Goal: Task Accomplishment & Management: Manage account settings

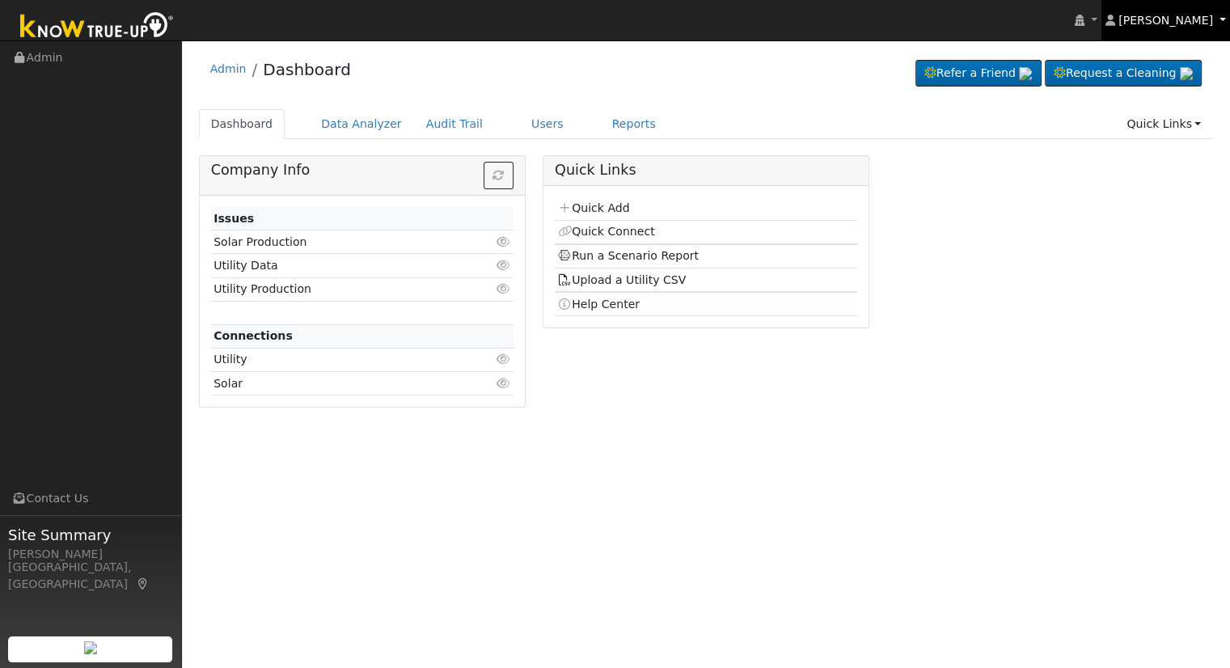
click at [1210, 11] on link "[PERSON_NAME]" at bounding box center [1165, 20] width 129 height 40
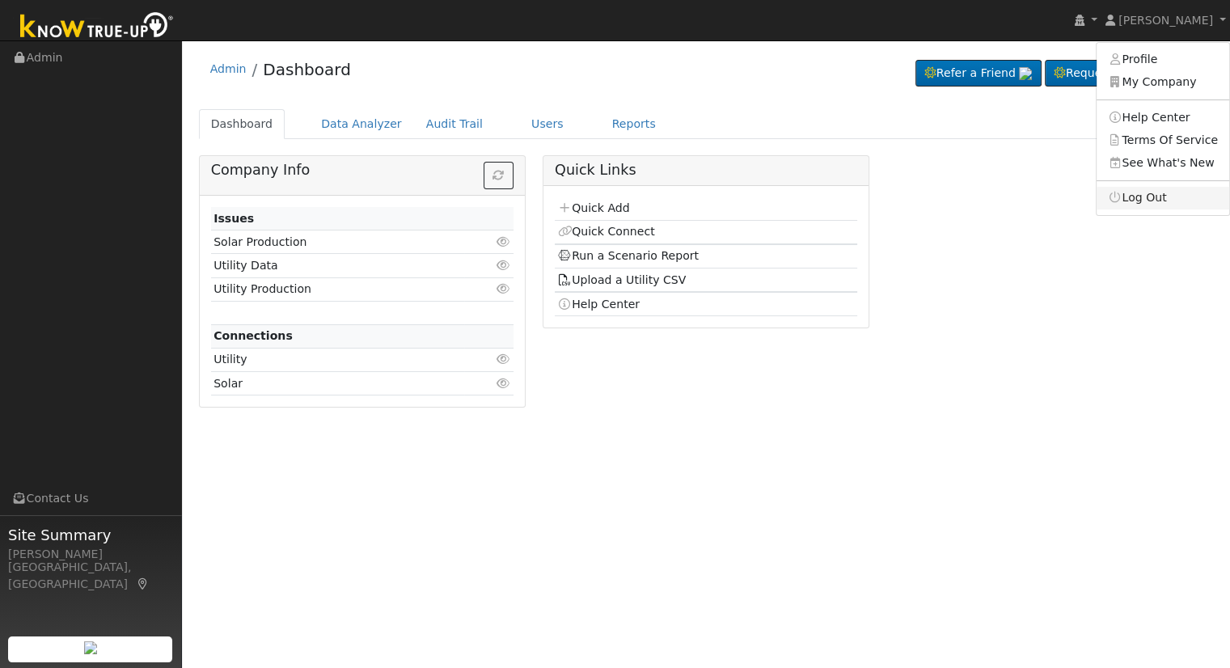
click at [1165, 200] on link "Log Out" at bounding box center [1163, 198] width 133 height 23
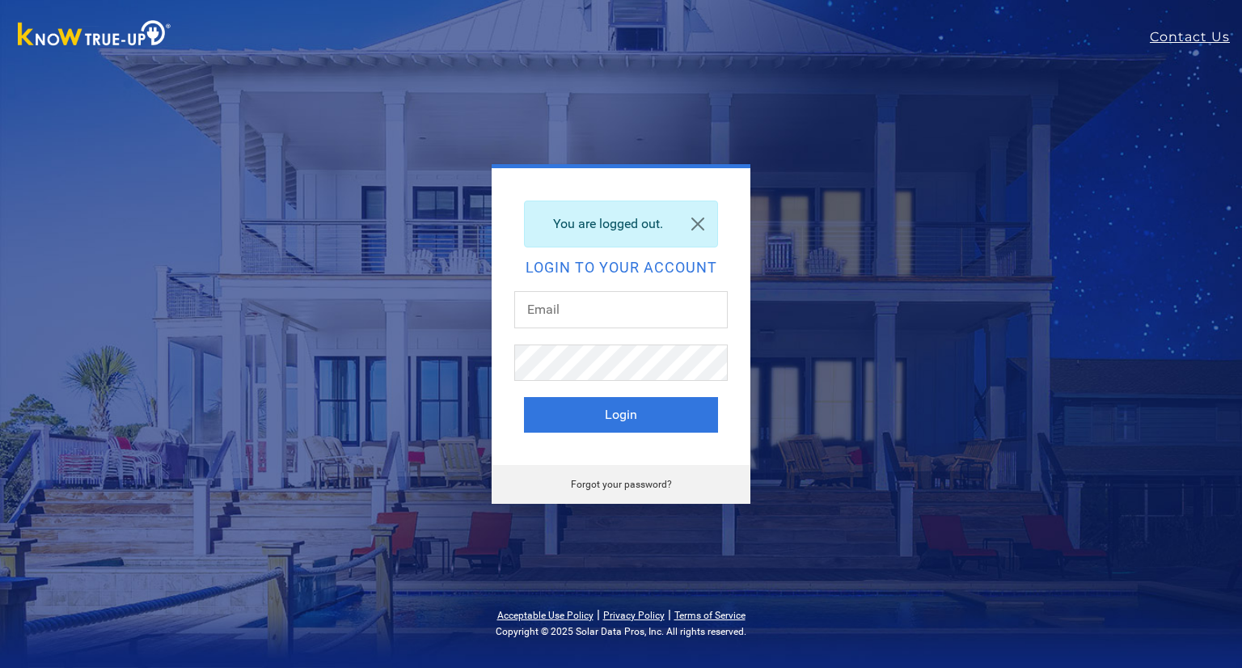
click at [605, 328] on div at bounding box center [620, 317] width 213 height 53
click at [598, 316] on input "text" at bounding box center [620, 309] width 213 height 37
type input "Tyler@solarnegotiators.com"
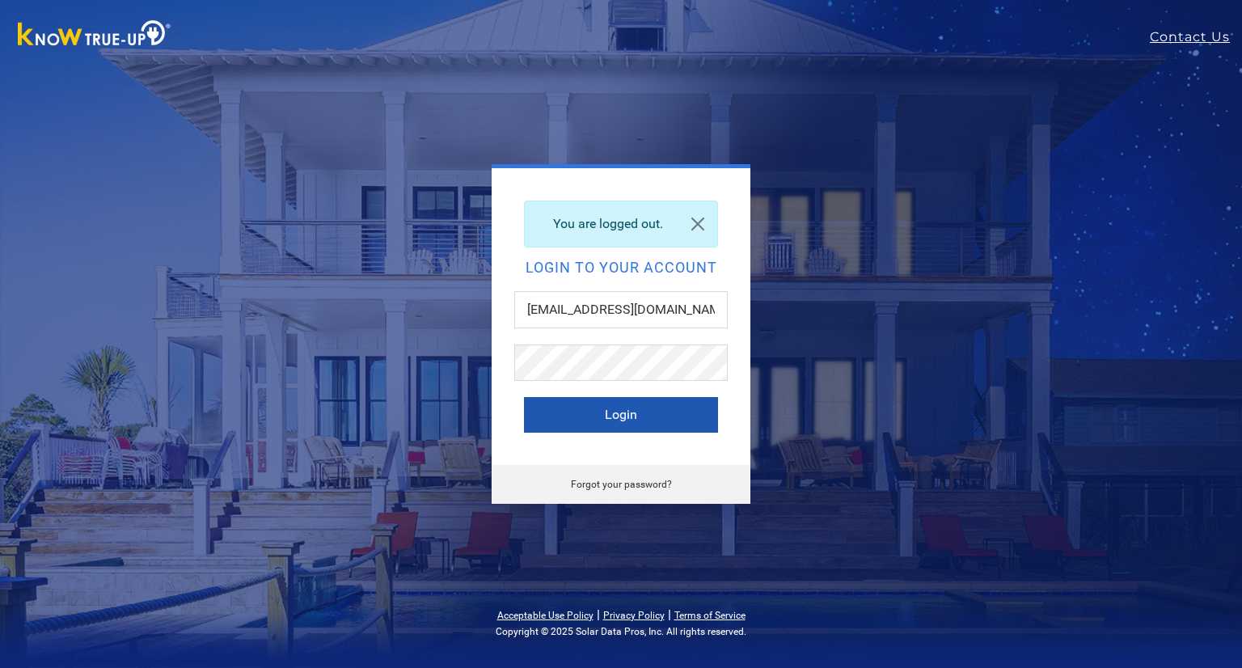
click at [647, 399] on button "Login" at bounding box center [621, 415] width 194 height 36
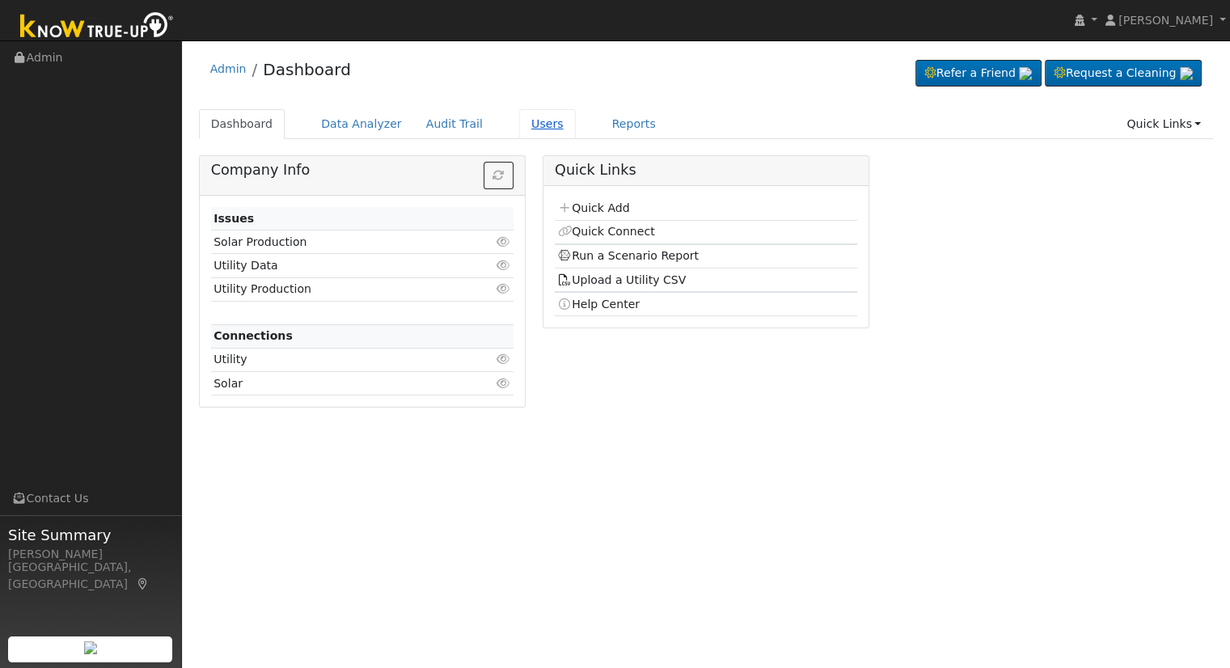
click at [543, 117] on link "Users" at bounding box center [547, 124] width 57 height 30
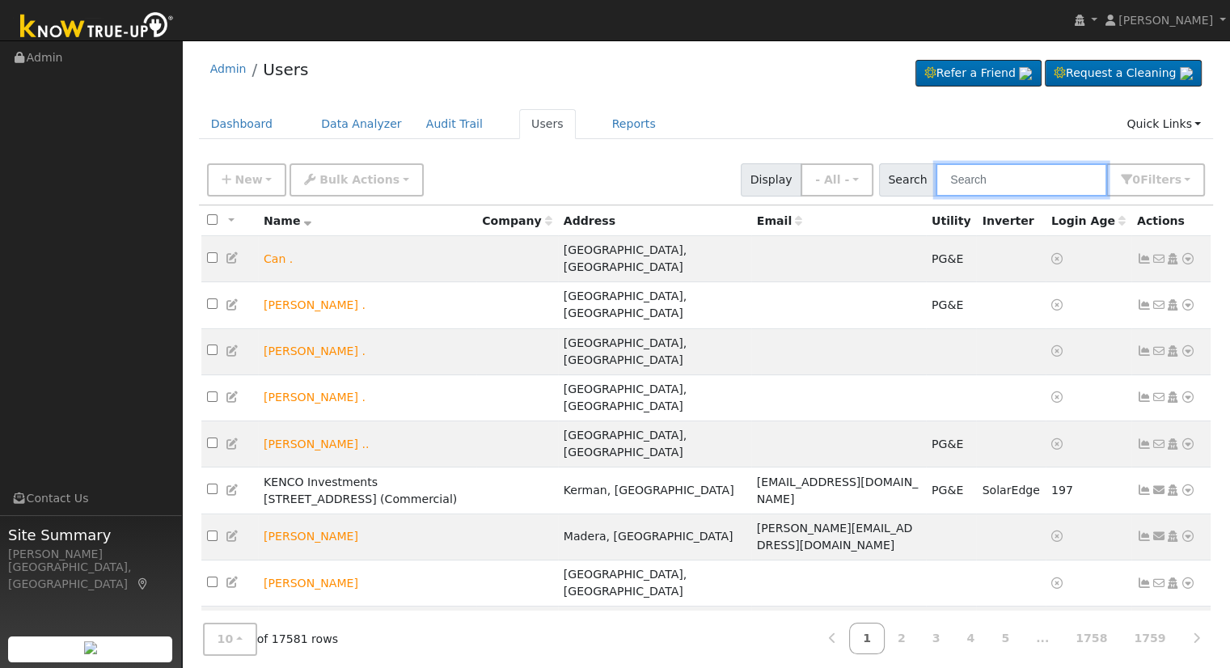
click at [987, 167] on input "text" at bounding box center [1021, 179] width 171 height 33
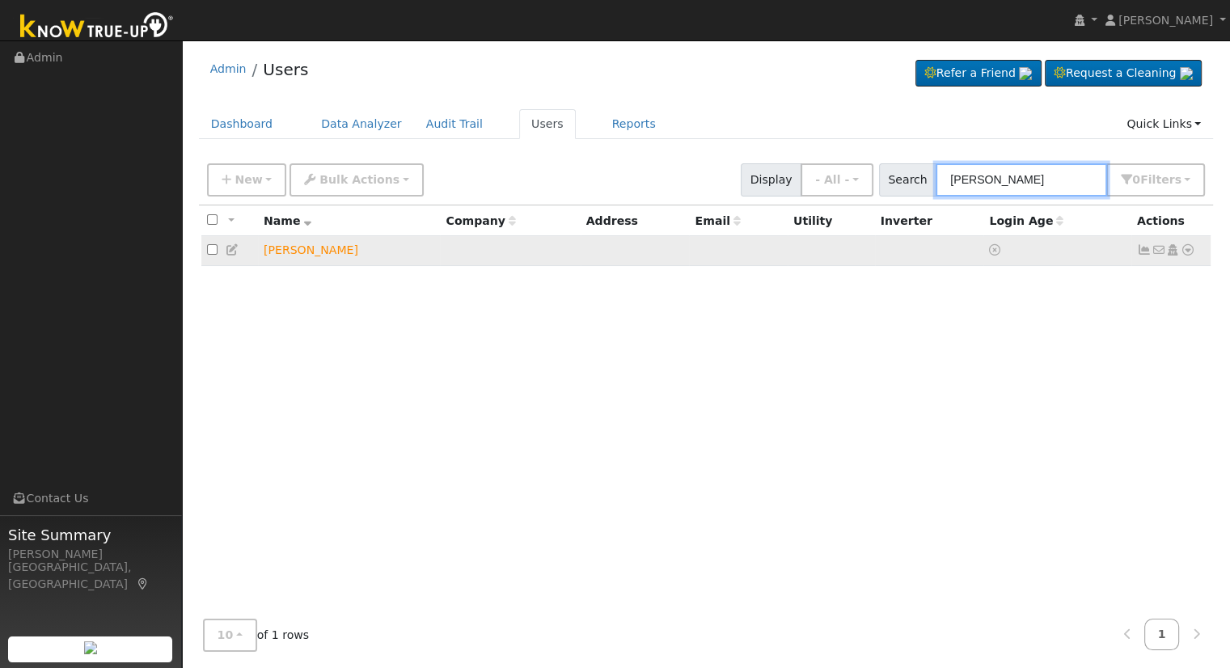
type input "Rose Apodaca"
click at [1173, 251] on icon at bounding box center [1172, 249] width 15 height 11
